Goal: Transaction & Acquisition: Purchase product/service

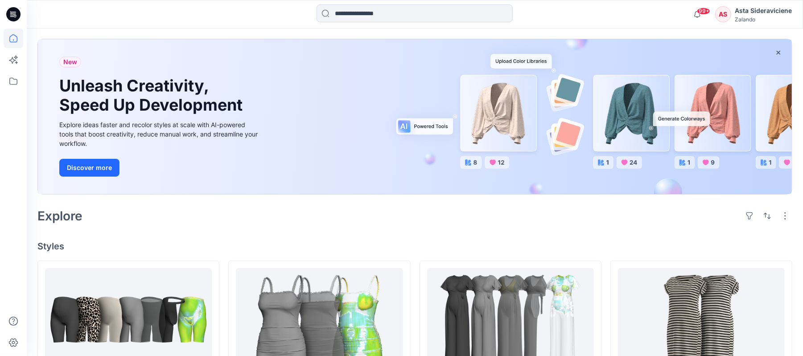
scroll to position [59, 0]
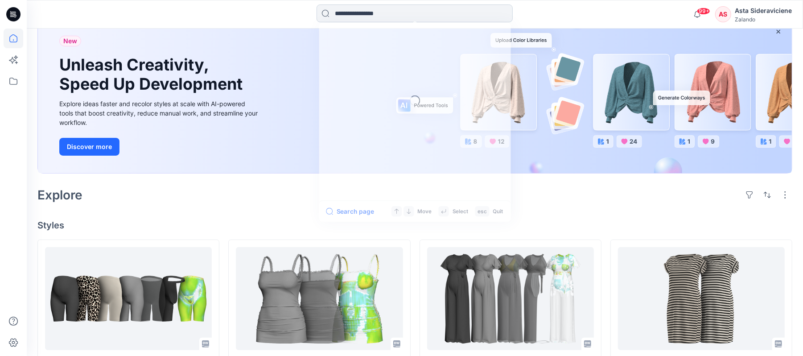
click at [422, 9] on input at bounding box center [414, 13] width 196 height 18
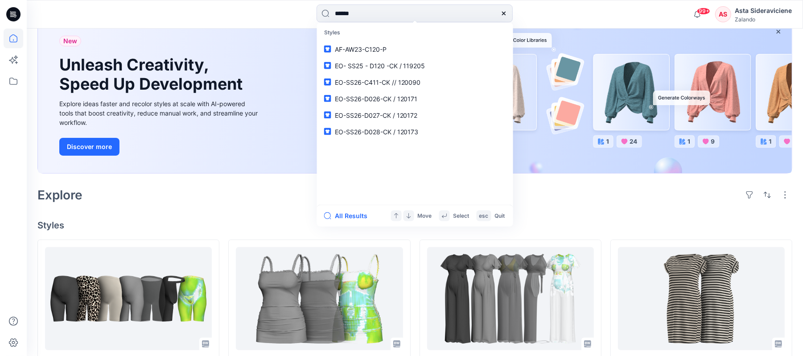
type input "******"
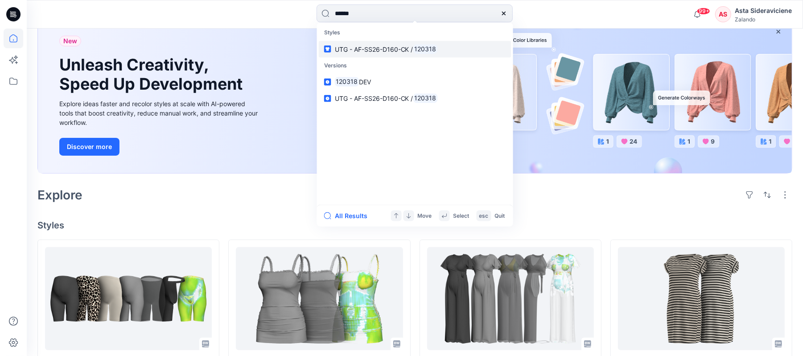
click at [358, 53] on p "UTG - AF-SS26-D160-CK / 120318" at bounding box center [386, 48] width 103 height 9
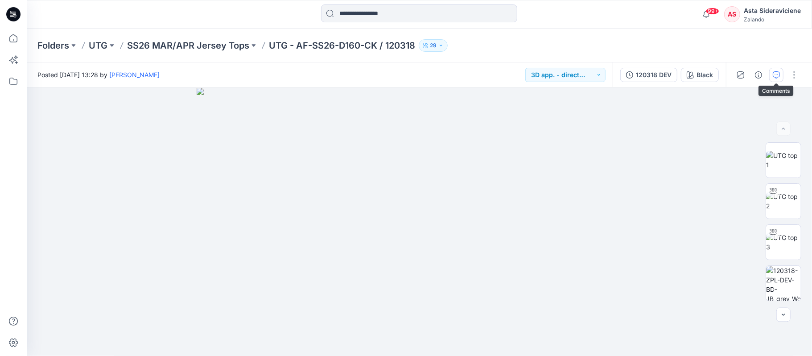
click at [776, 72] on icon "button" at bounding box center [775, 74] width 7 height 7
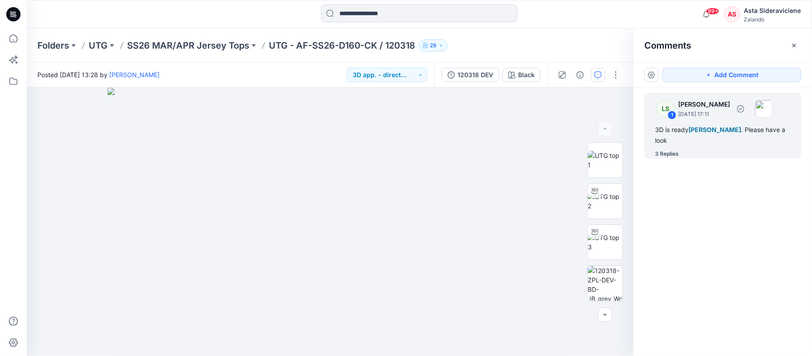
click at [675, 152] on div "3 Replies" at bounding box center [667, 153] width 24 height 9
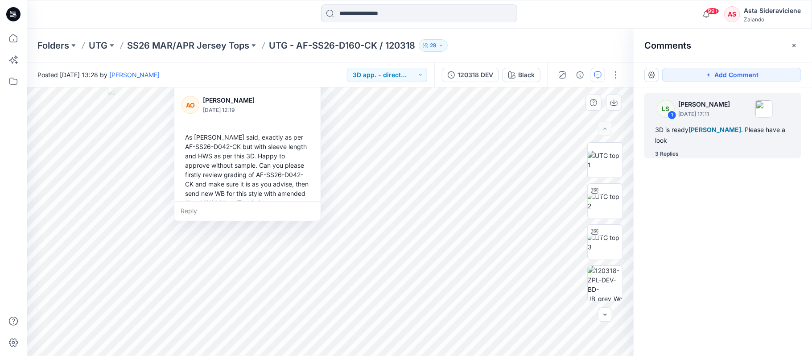
scroll to position [178, 0]
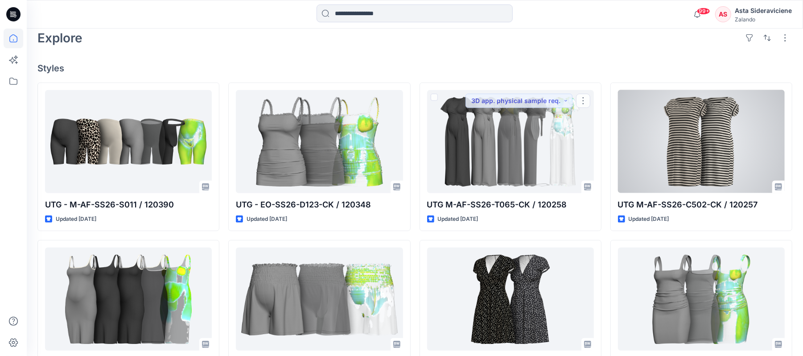
scroll to position [238, 0]
